Goal: Find contact information: Obtain details needed to contact an individual or organization

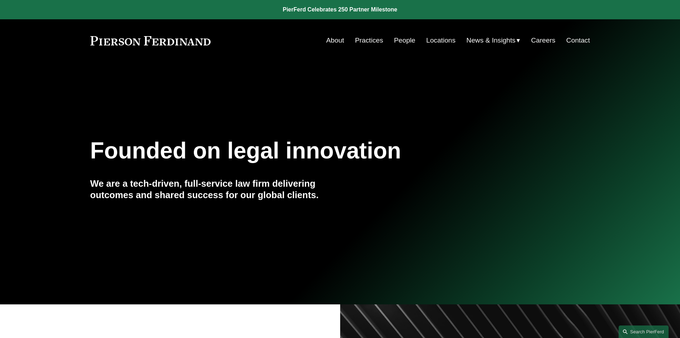
click at [575, 42] on link "Contact" at bounding box center [579, 41] width 24 height 14
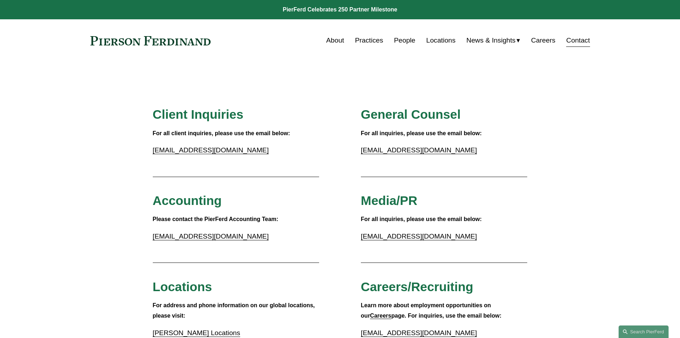
click at [436, 42] on link "Locations" at bounding box center [441, 41] width 29 height 14
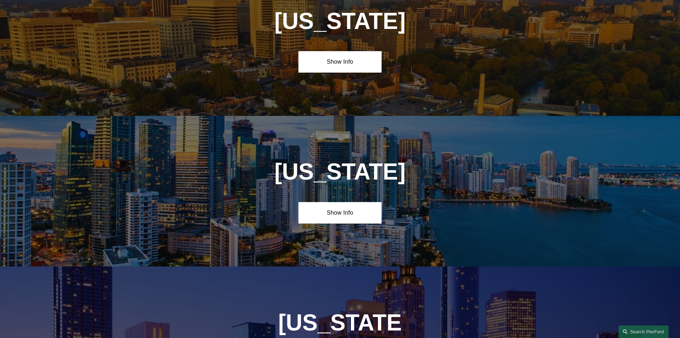
scroll to position [822, 0]
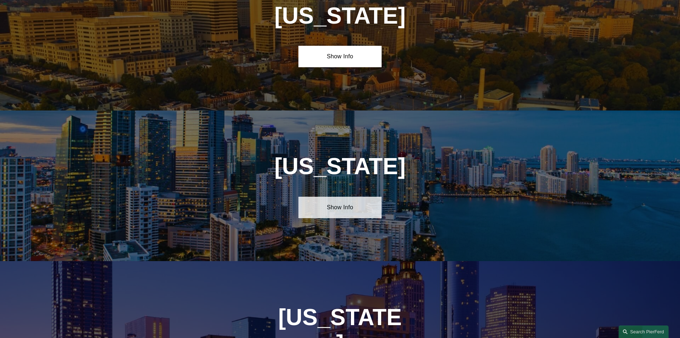
click at [353, 202] on link "Show Info" at bounding box center [340, 206] width 83 height 21
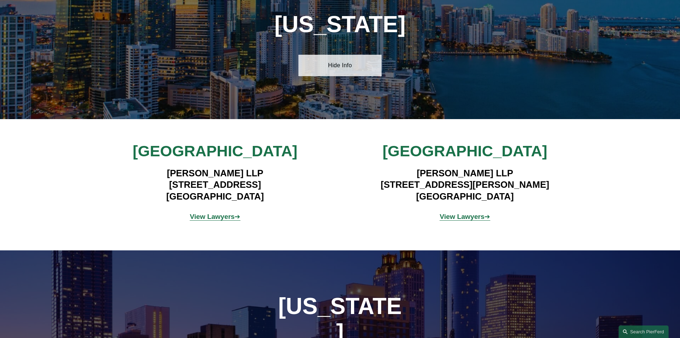
scroll to position [964, 0]
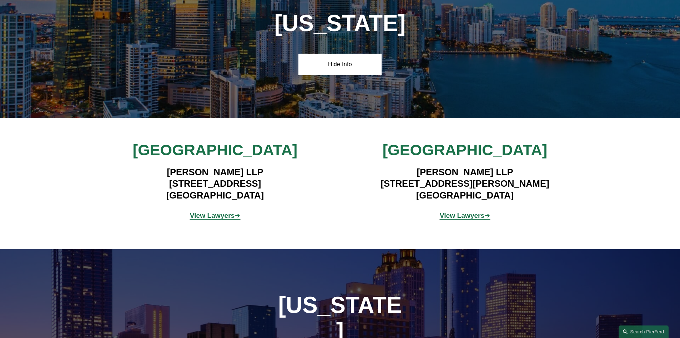
click at [458, 212] on strong "View Lawyers" at bounding box center [462, 215] width 45 height 8
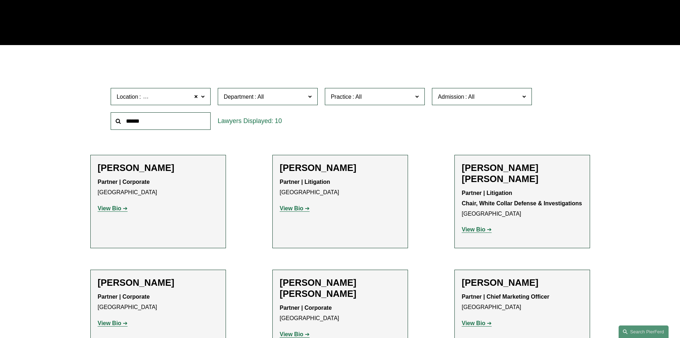
scroll to position [214, 0]
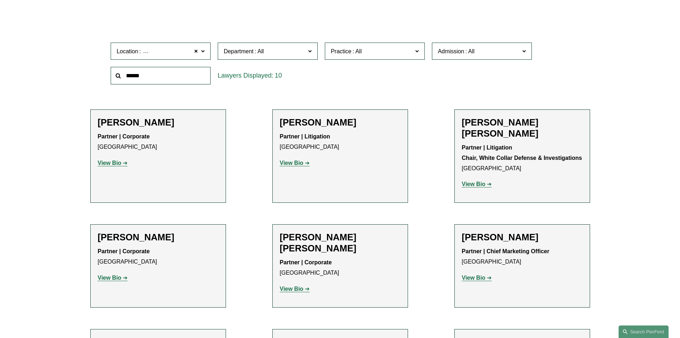
click at [296, 164] on strong "View Bio" at bounding box center [292, 163] width 24 height 6
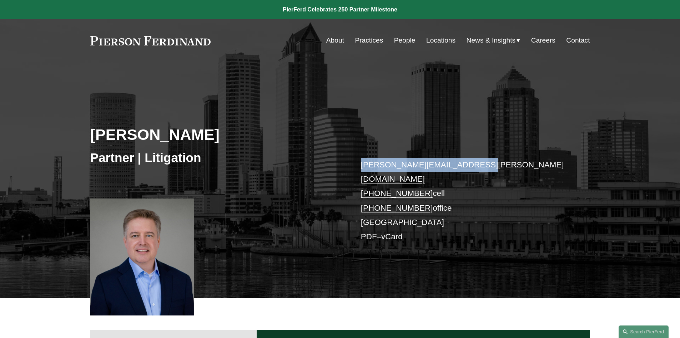
drag, startPoint x: 353, startPoint y: 162, endPoint x: 476, endPoint y: 158, distance: 123.0
click at [476, 158] on div "Charles Geitner Partner | Litigation charles.geitner@pierferd.com +1.813.727.31…" at bounding box center [340, 189] width 680 height 215
copy link "charles.geitner@pierferd.com"
